Goal: Transaction & Acquisition: Purchase product/service

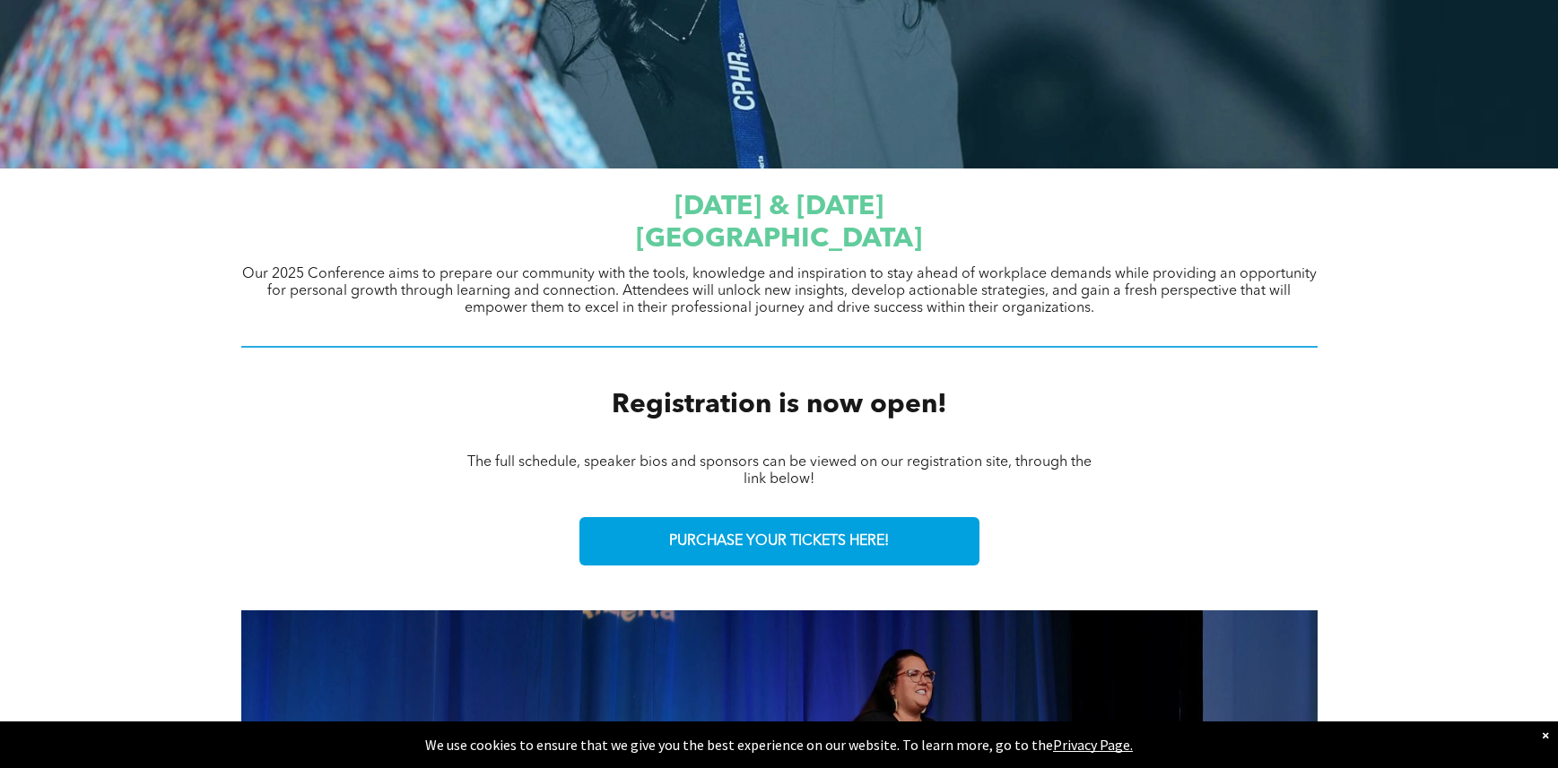
scroll to position [538, 0]
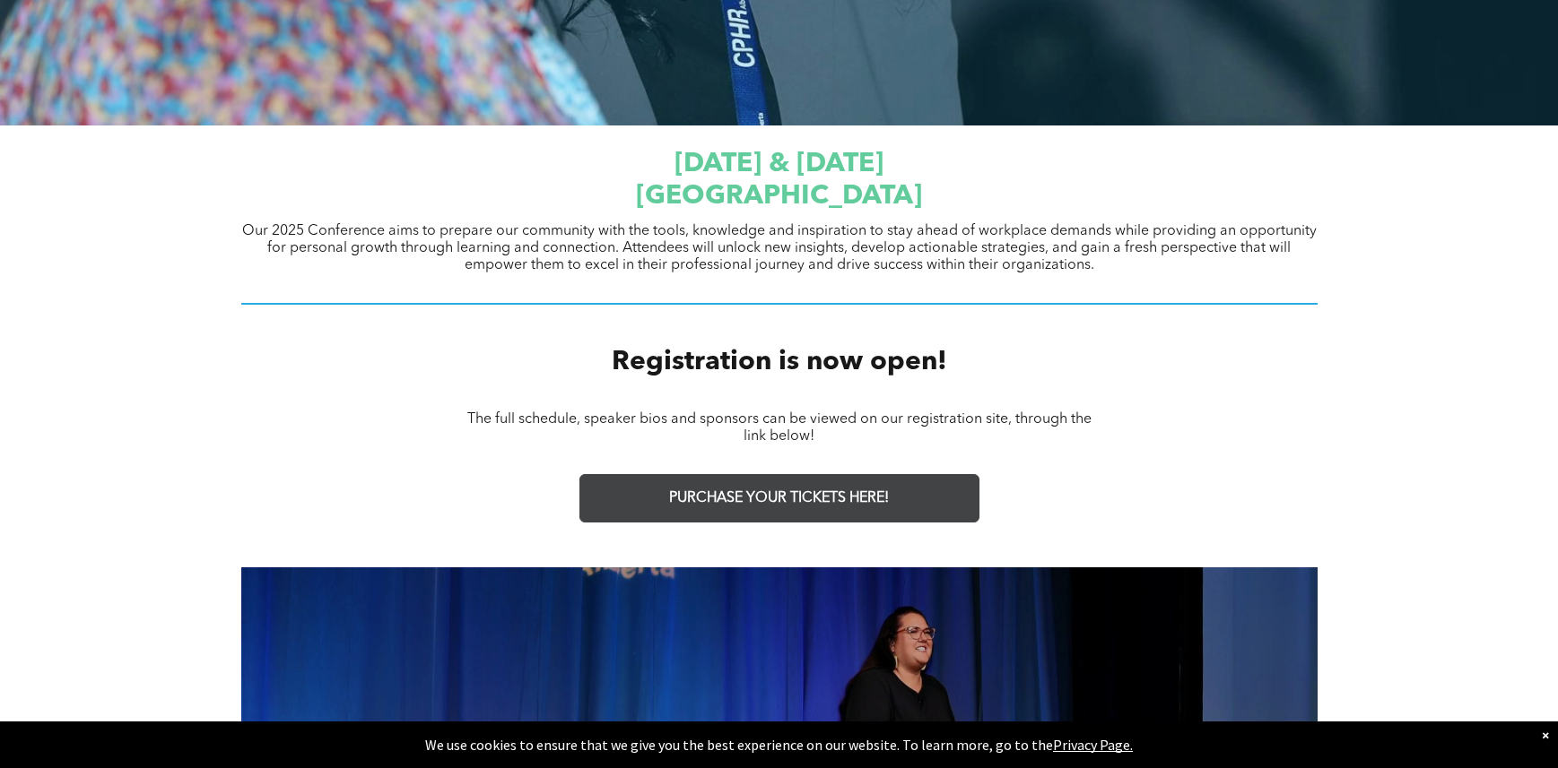
click at [789, 494] on span "PURCHASE YOUR TICKETS HERE!" at bounding box center [779, 498] width 220 height 17
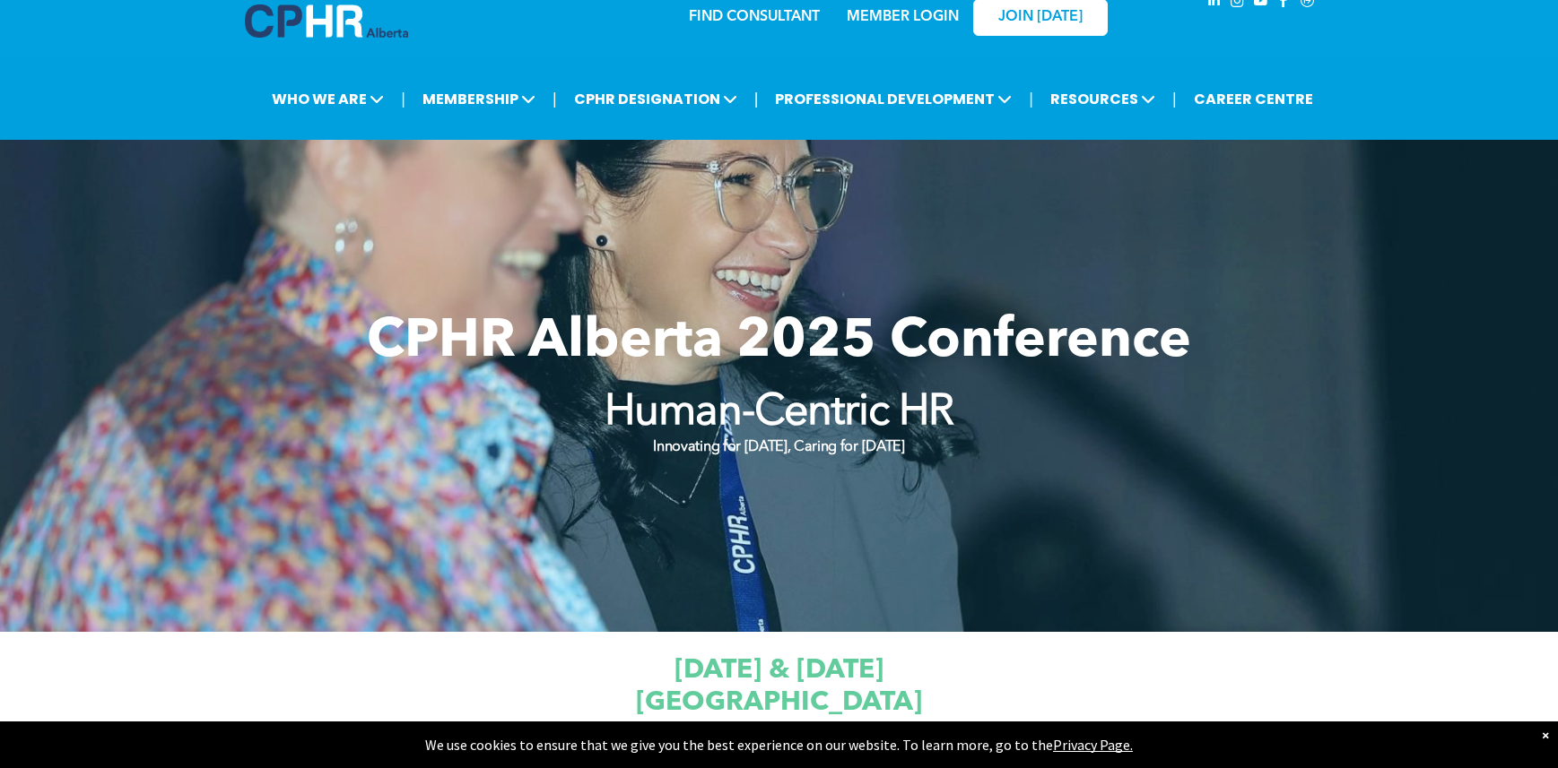
scroll to position [0, 0]
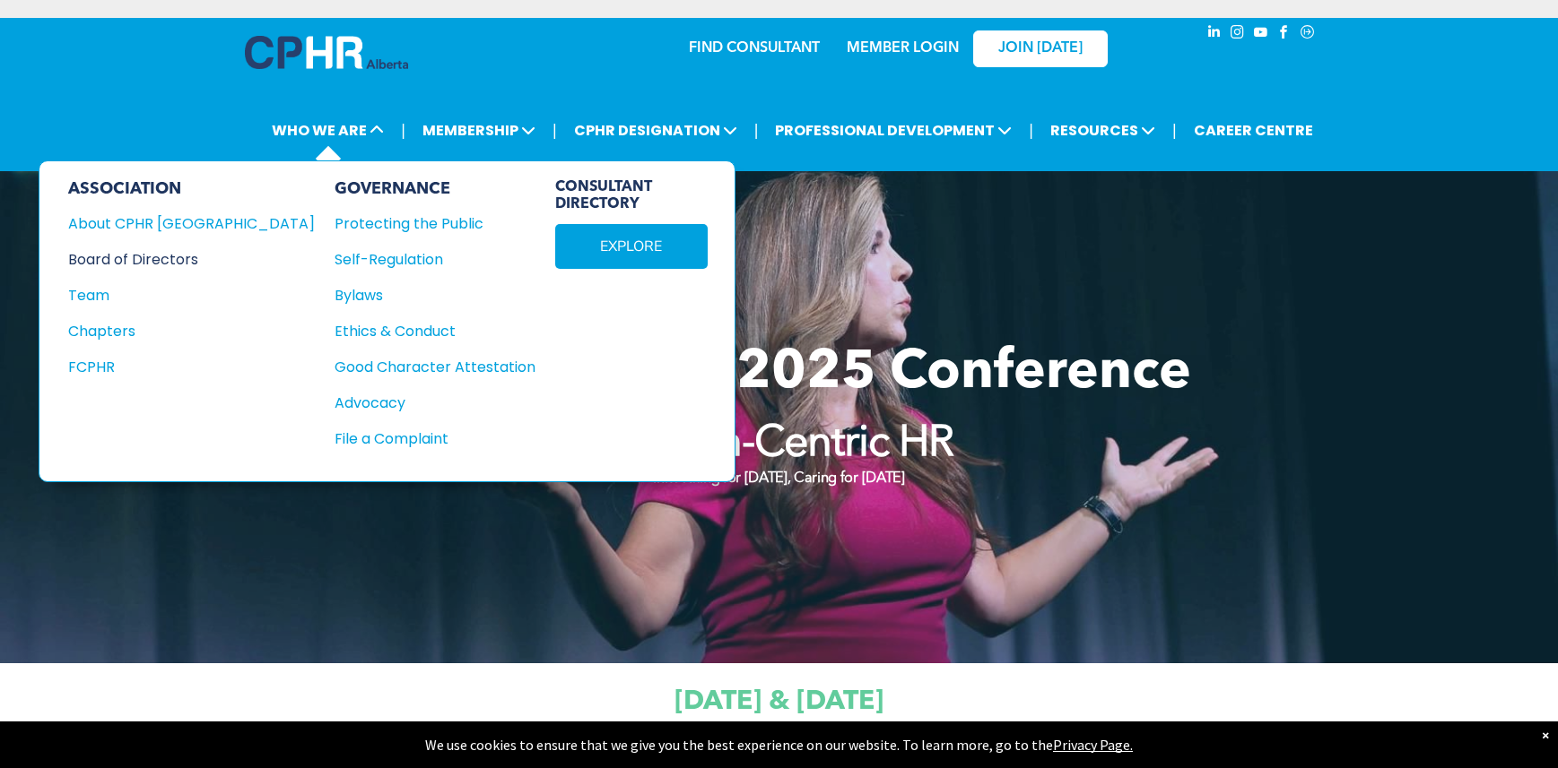
click at [197, 263] on div "Board of Directors" at bounding box center [179, 259] width 222 height 22
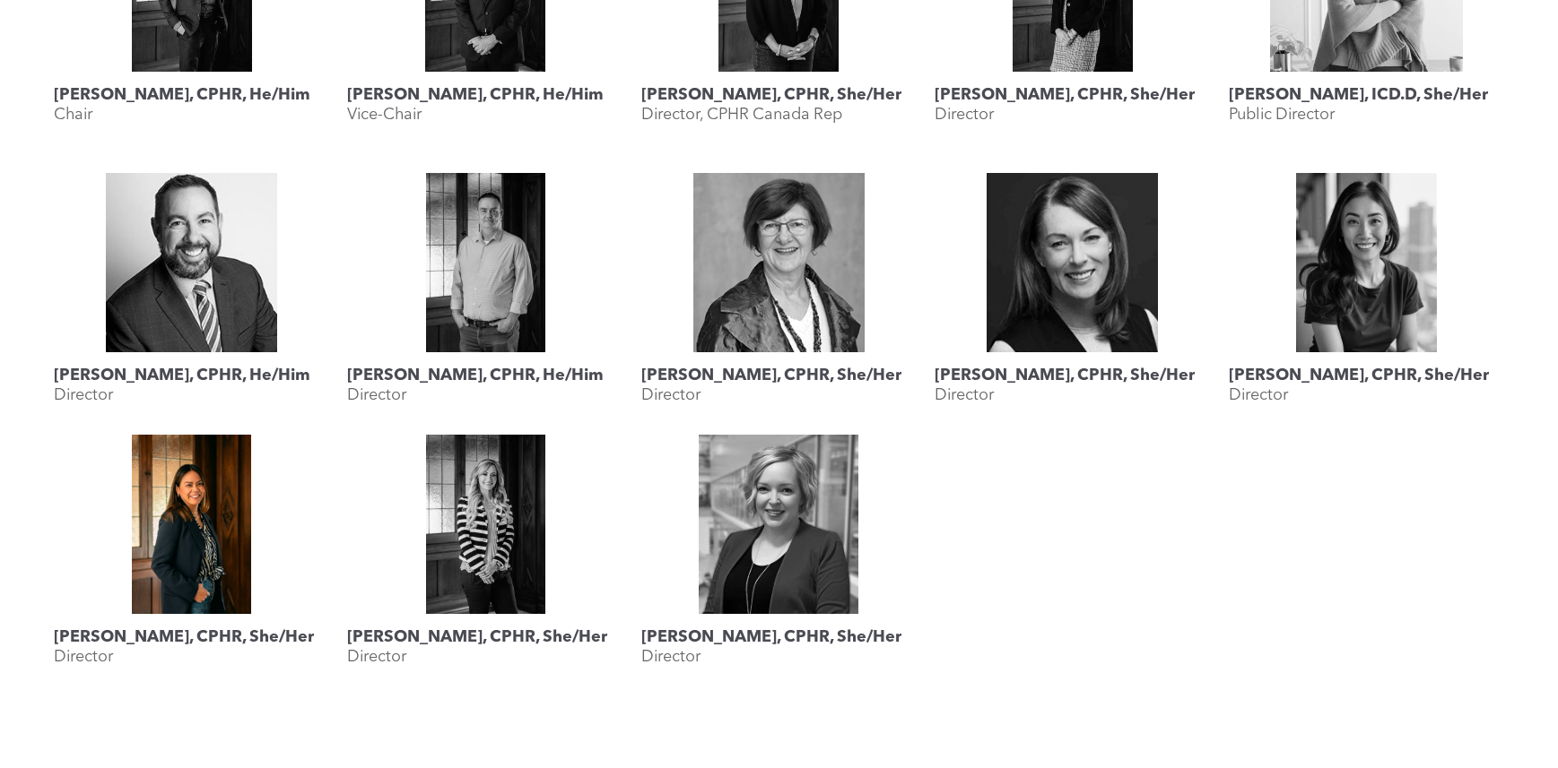
scroll to position [538, 0]
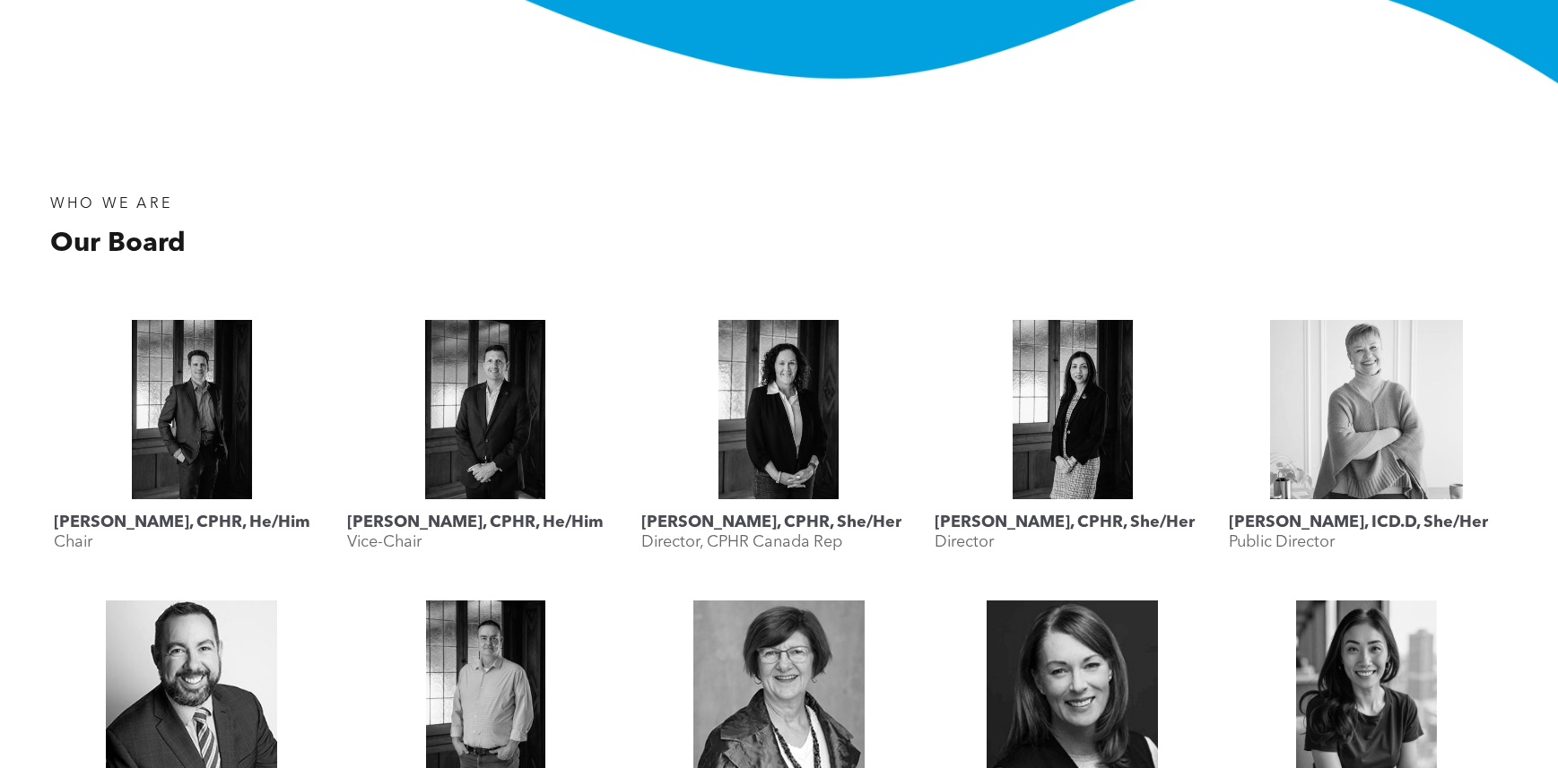
click at [92, 105] on div "WHO WE ARE Our Board" at bounding box center [779, 185] width 1558 height 204
